Goal: Information Seeking & Learning: Learn about a topic

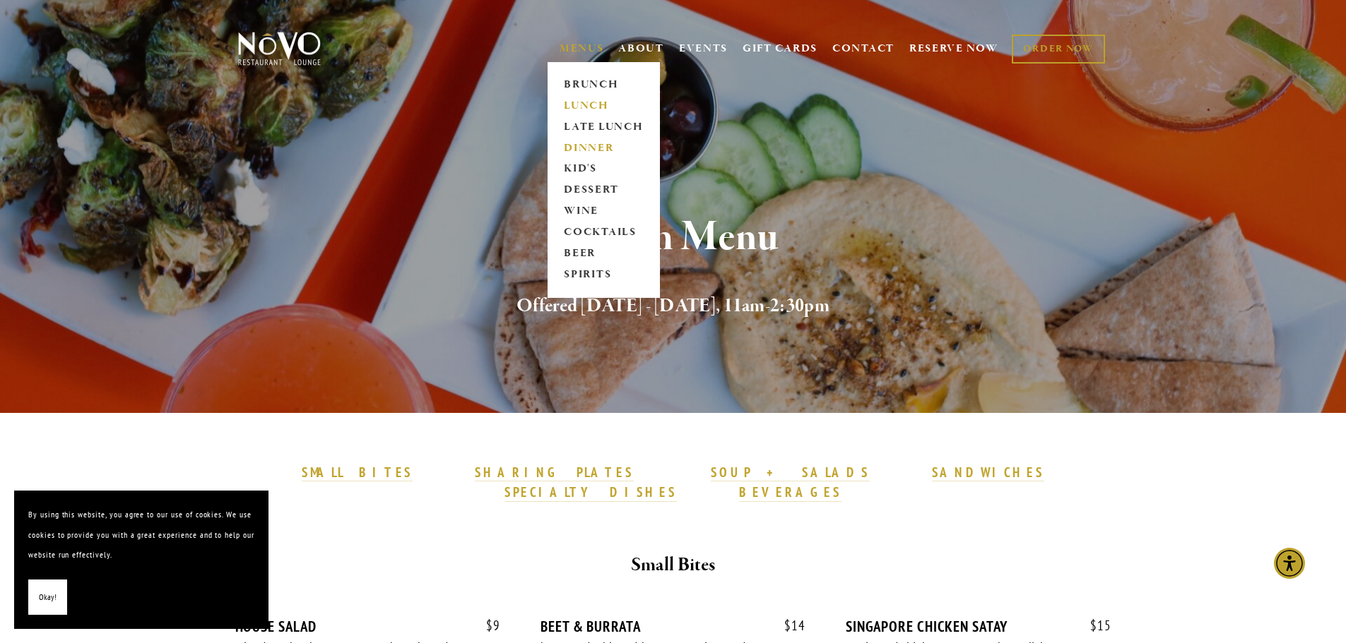
click at [571, 145] on link "DINNER" at bounding box center [603, 148] width 88 height 21
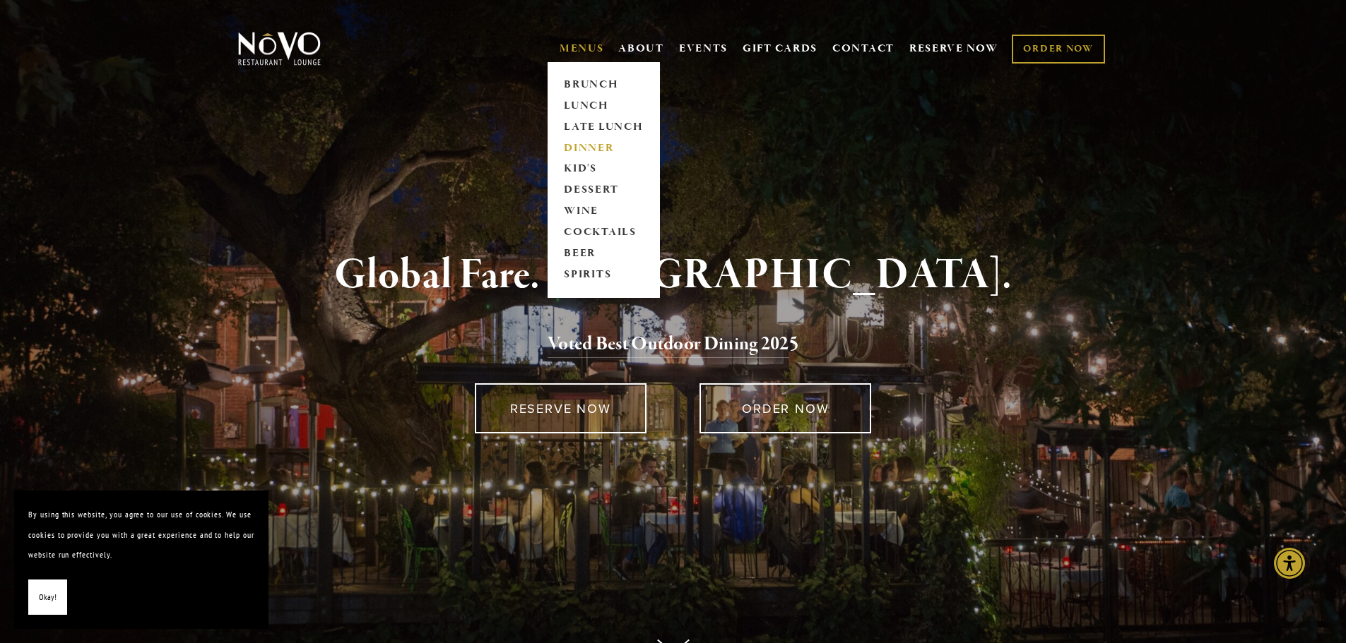
click at [581, 143] on link "DINNER" at bounding box center [603, 148] width 88 height 21
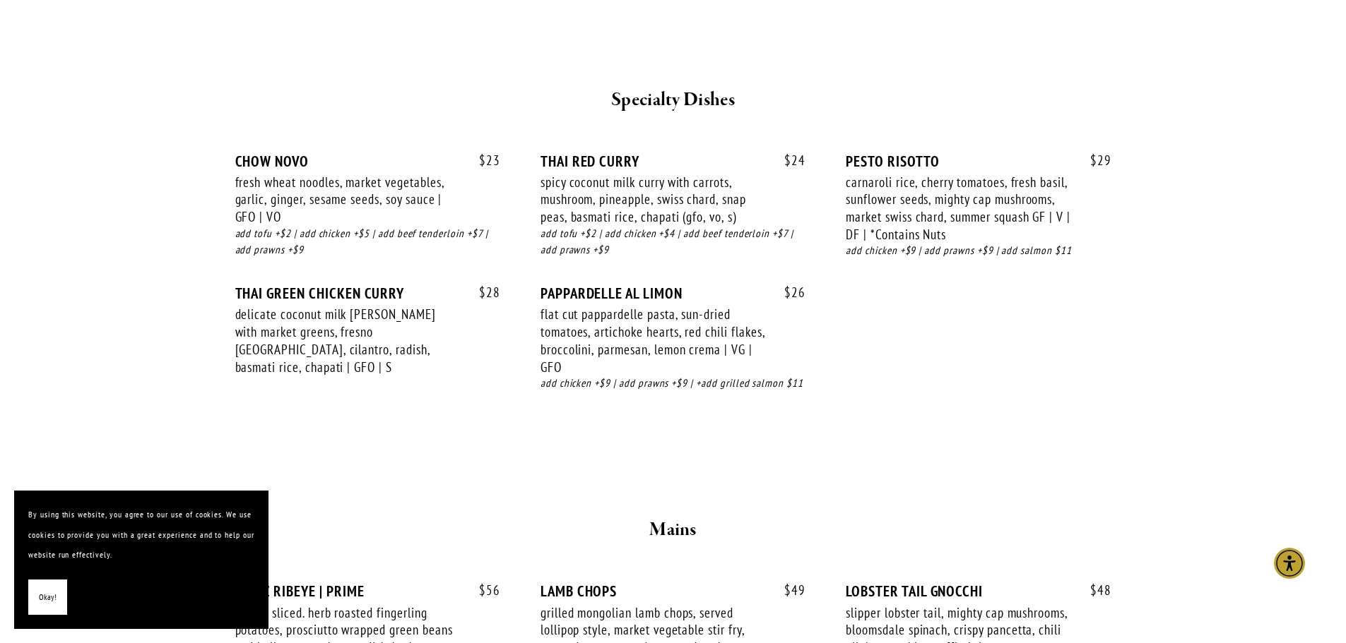
scroll to position [1902, 0]
